Goal: Information Seeking & Learning: Learn about a topic

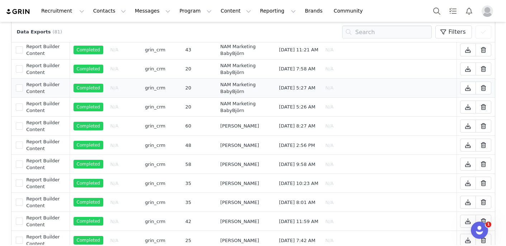
scroll to position [109, 0]
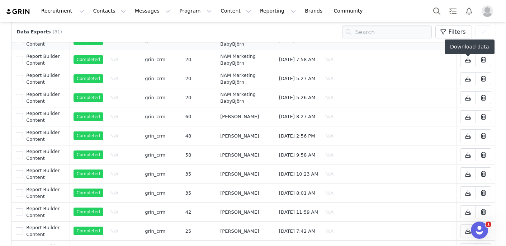
click at [463, 47] on button at bounding box center [468, 40] width 16 height 13
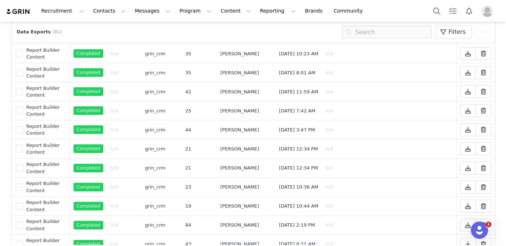
scroll to position [229, 0]
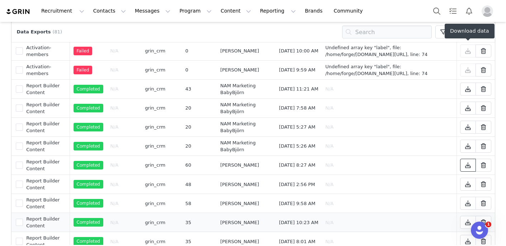
scroll to position [0, 0]
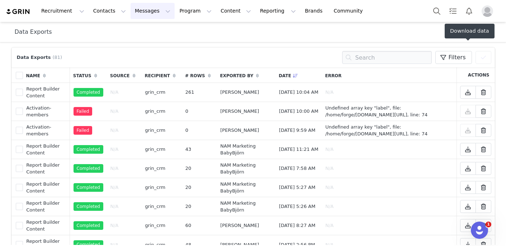
click at [155, 11] on button "Messages Messages" at bounding box center [153, 11] width 44 height 16
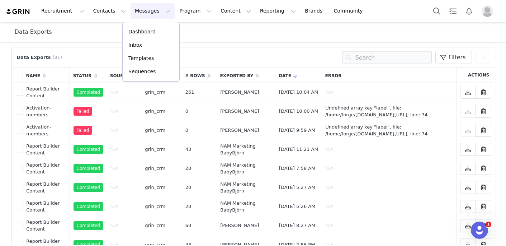
click at [107, 25] on div "Data Exports" at bounding box center [253, 32] width 494 height 20
click at [156, 15] on button "Messages Messages" at bounding box center [153, 11] width 44 height 16
click at [100, 29] on div "Data Exports" at bounding box center [253, 32] width 477 height 9
click at [59, 61] on div "Data Exports (81)" at bounding box center [40, 57] width 51 height 7
click at [55, 58] on span "(81)" at bounding box center [57, 57] width 10 height 7
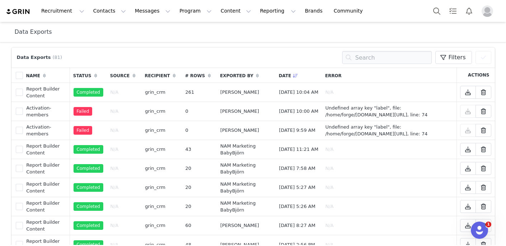
click at [55, 58] on span "(81)" at bounding box center [57, 57] width 10 height 7
click at [64, 58] on div "Data Exports (81) Filters (0) No filters are applied, click "Add Filter" to get…" at bounding box center [253, 57] width 477 height 13
click at [74, 11] on button "Recruitment Recruitment" at bounding box center [63, 11] width 52 height 16
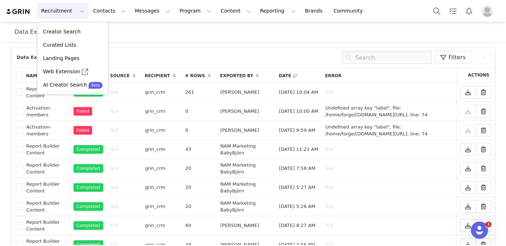
click at [32, 9] on div "Recruitment Recruitment Creator Search Curated Lists Landing Pages Web Extensio…" at bounding box center [188, 11] width 365 height 16
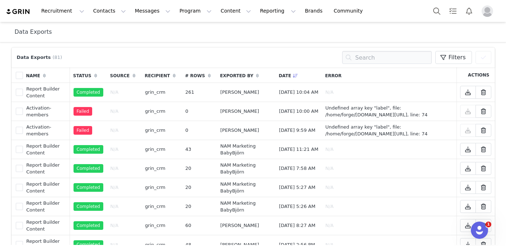
click at [26, 9] on img at bounding box center [18, 11] width 25 height 7
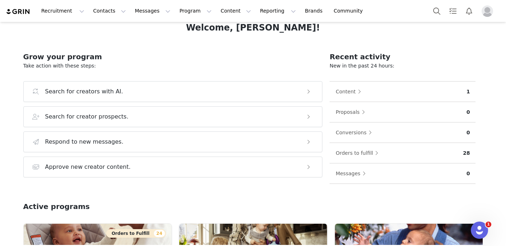
click at [131, 59] on h2 "Grow your program" at bounding box center [173, 56] width 300 height 11
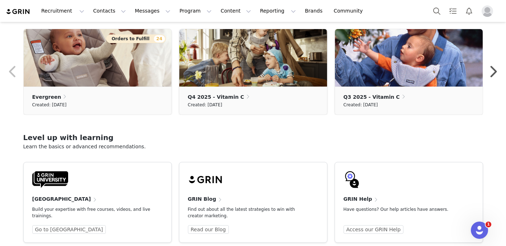
scroll to position [244, 0]
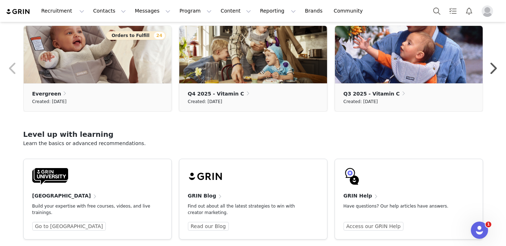
click at [165, 122] on section "Home Learn more Welcome, [PERSON_NAME]! Grow your program Take action with thes…" at bounding box center [253, 133] width 506 height 223
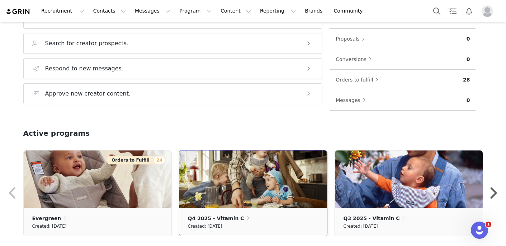
scroll to position [0, 0]
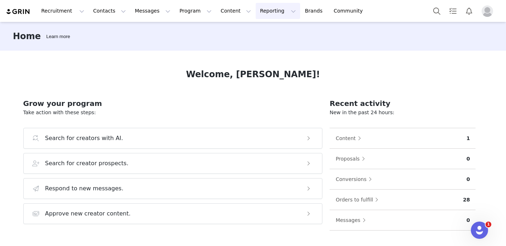
click at [256, 9] on button "Reporting Reporting" at bounding box center [278, 11] width 44 height 16
click at [250, 32] on p "Dashboard" at bounding box center [257, 32] width 27 height 8
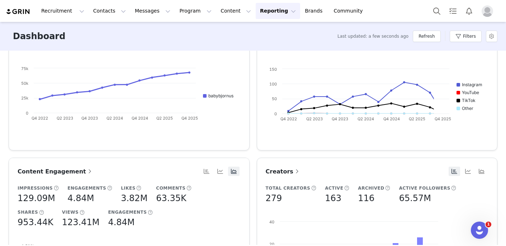
scroll to position [62, 0]
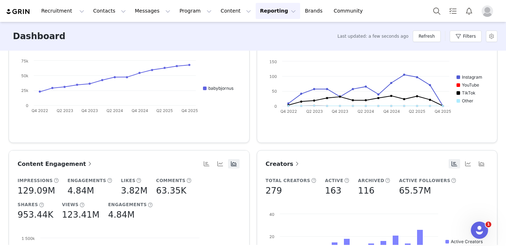
click at [271, 13] on button "Reporting Reporting" at bounding box center [278, 11] width 44 height 16
click at [258, 51] on link "Report Builder" at bounding box center [266, 44] width 57 height 13
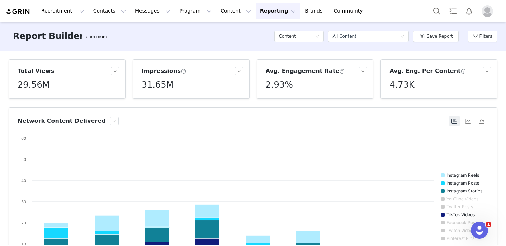
click at [120, 72] on article "Total Views 29.56M" at bounding box center [67, 78] width 117 height 39
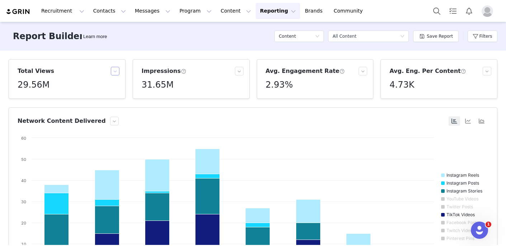
click at [114, 71] on button "button" at bounding box center [115, 71] width 9 height 9
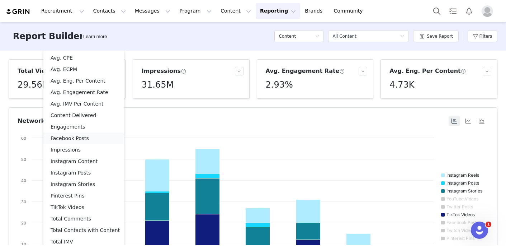
scroll to position [25, 0]
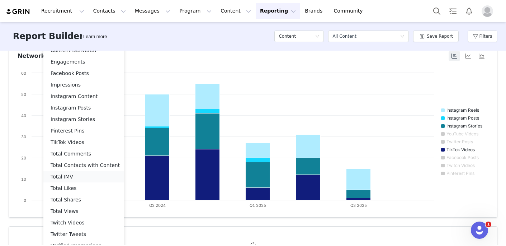
click at [86, 178] on li "Total IMV" at bounding box center [83, 176] width 81 height 11
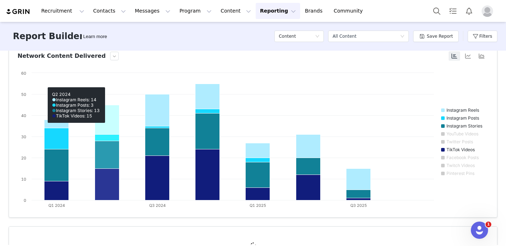
scroll to position [0, 0]
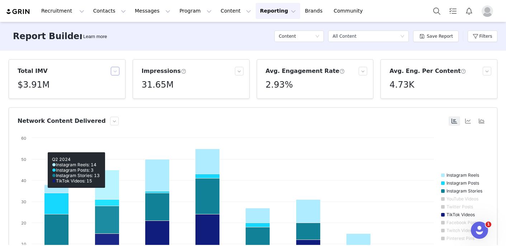
click at [115, 71] on button "button" at bounding box center [115, 71] width 9 height 9
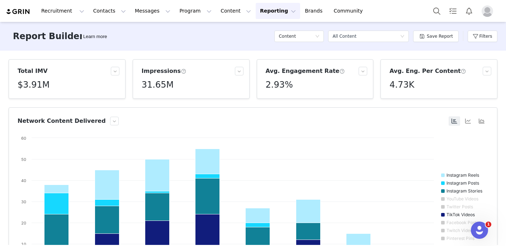
click at [144, 53] on div "Total IMV $3.91M Impressions 31.65M Avg. Engagement Rate 2.93% Avg. Eng. Per Co…" at bounding box center [253, 148] width 506 height 194
click at [256, 18] on button "Reporting Reporting" at bounding box center [278, 11] width 44 height 16
click at [257, 34] on p "Dashboard" at bounding box center [257, 32] width 27 height 8
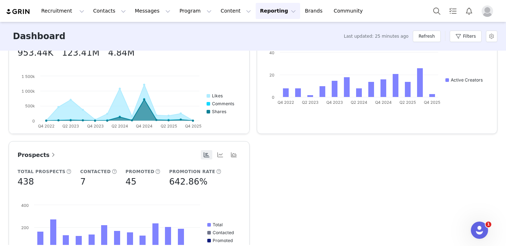
scroll to position [253, 0]
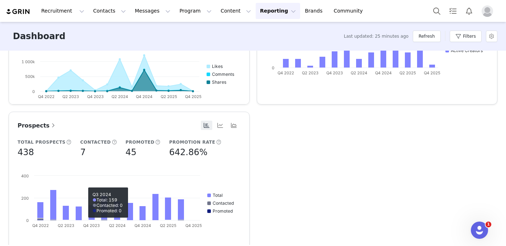
click at [50, 125] on span at bounding box center [53, 125] width 7 height 9
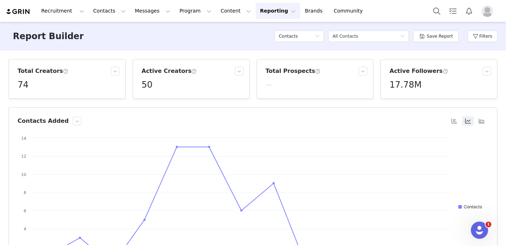
click at [315, 71] on span at bounding box center [317, 71] width 5 height 6
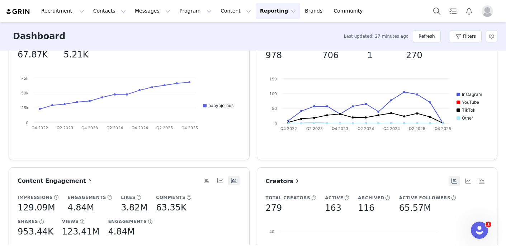
scroll to position [45, 0]
click at [76, 177] on span "Content Engagement" at bounding box center [56, 180] width 76 height 7
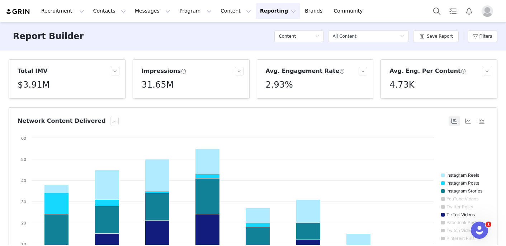
click at [181, 72] on span at bounding box center [183, 71] width 5 height 6
click at [477, 42] on div "Filters" at bounding box center [483, 36] width 30 height 22
click at [477, 40] on button "Filters" at bounding box center [483, 36] width 30 height 11
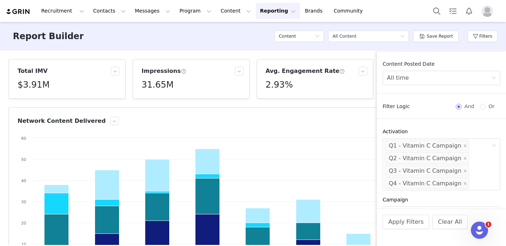
click at [330, 111] on article "Network Content Delivered Created with Highcharts 9.3.3 Chart title Instagram R…" at bounding box center [253, 194] width 489 height 175
click at [333, 110] on article "Network Content Delivered Created with Highcharts 9.3.3 Chart title Instagram R…" at bounding box center [253, 194] width 489 height 175
click at [477, 39] on button "Filters" at bounding box center [483, 36] width 30 height 11
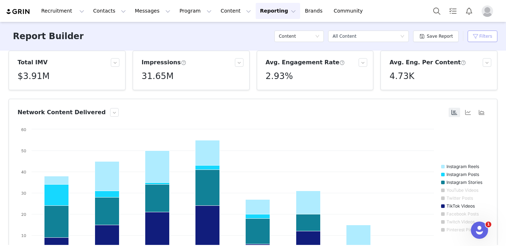
scroll to position [7, 0]
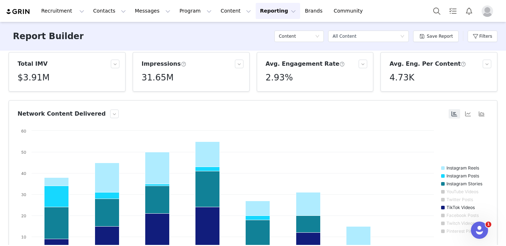
click at [492, 65] on article "Avg. Eng. Per Content 4.73K" at bounding box center [439, 71] width 117 height 39
click at [489, 65] on button "button" at bounding box center [487, 64] width 9 height 9
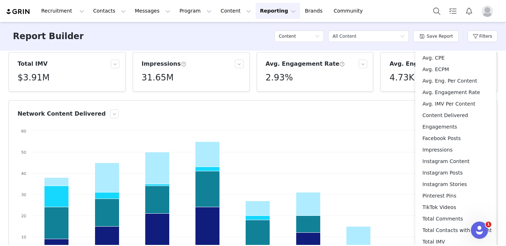
click at [399, 72] on h5 "4.73K" at bounding box center [402, 77] width 25 height 13
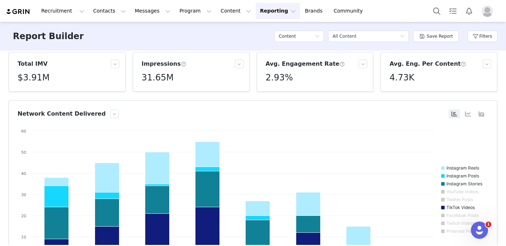
click at [461, 66] on span at bounding box center [463, 64] width 5 height 6
click at [339, 63] on span at bounding box center [341, 64] width 5 height 6
click at [181, 65] on span at bounding box center [183, 64] width 5 height 6
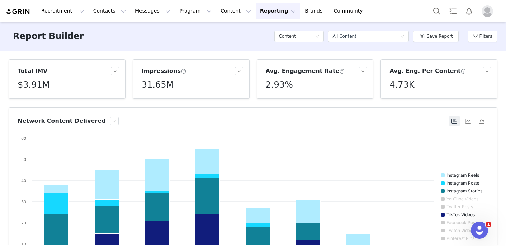
scroll to position [2, 0]
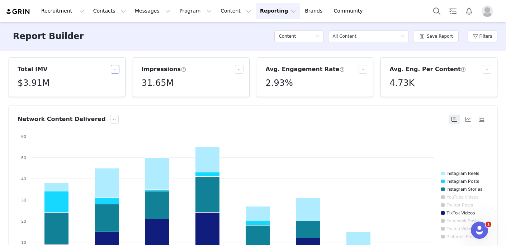
click at [118, 69] on button "button" at bounding box center [115, 69] width 9 height 9
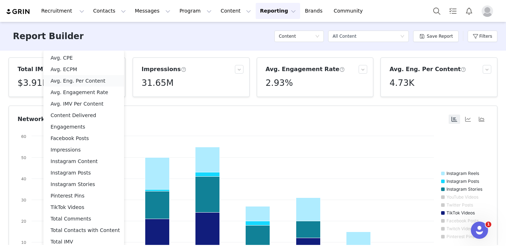
scroll to position [0, 0]
